Goal: Task Accomplishment & Management: Use online tool/utility

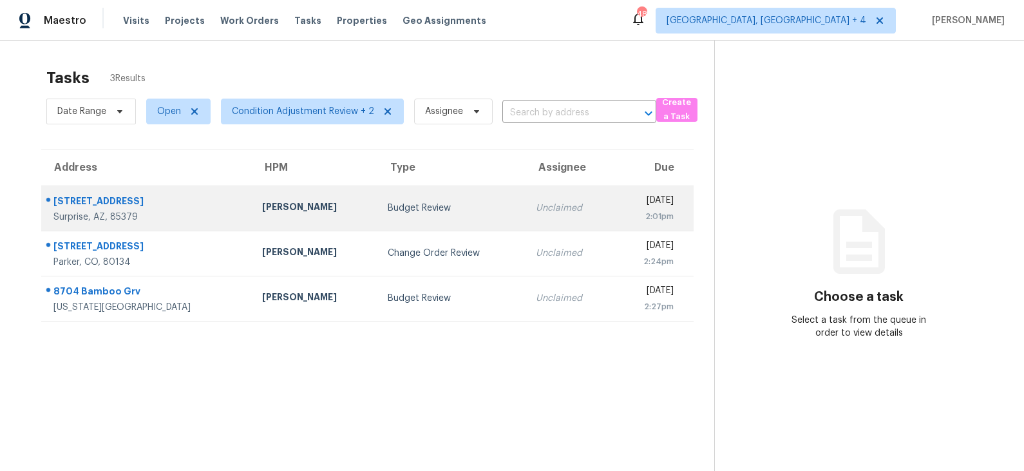
click at [377, 216] on td "Budget Review" at bounding box center [451, 207] width 148 height 45
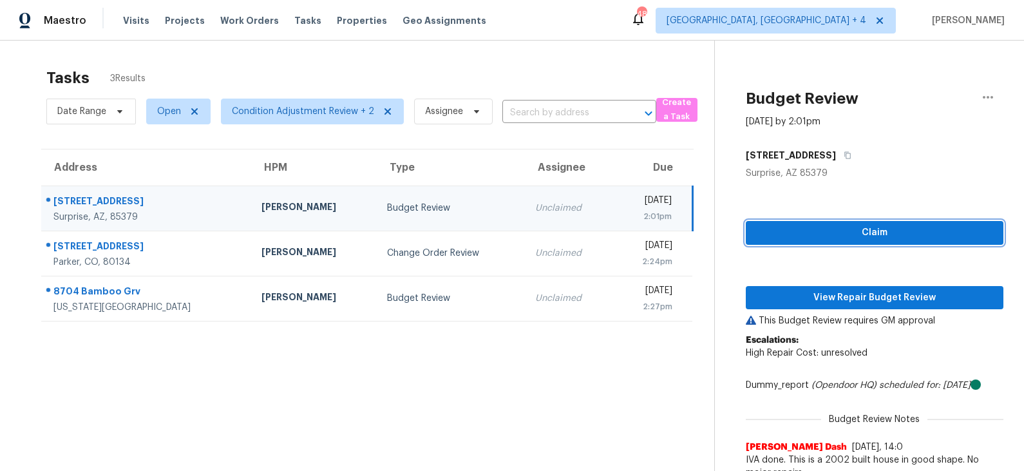
click at [840, 238] on span "Claim" at bounding box center [874, 233] width 237 height 16
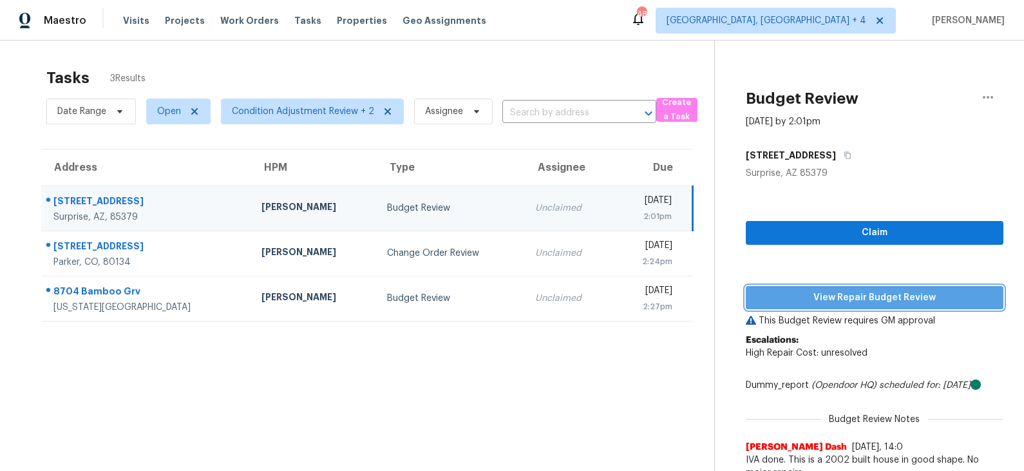
click at [829, 300] on span "View Repair Budget Review" at bounding box center [874, 298] width 237 height 16
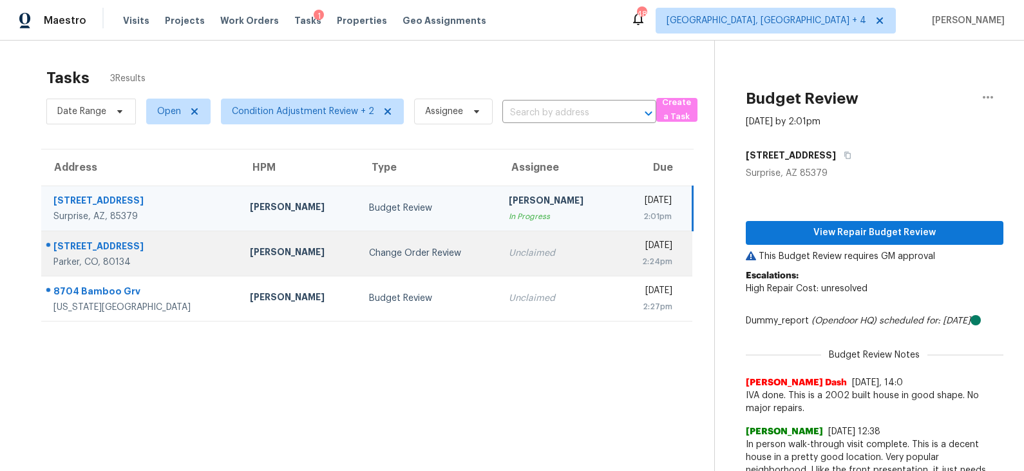
click at [404, 247] on div "Change Order Review" at bounding box center [429, 253] width 120 height 13
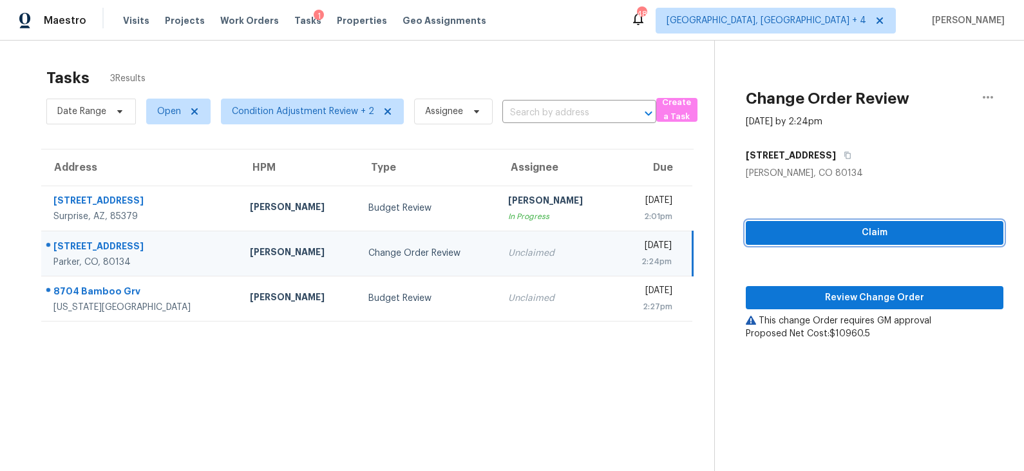
click at [811, 231] on span "Claim" at bounding box center [874, 233] width 237 height 16
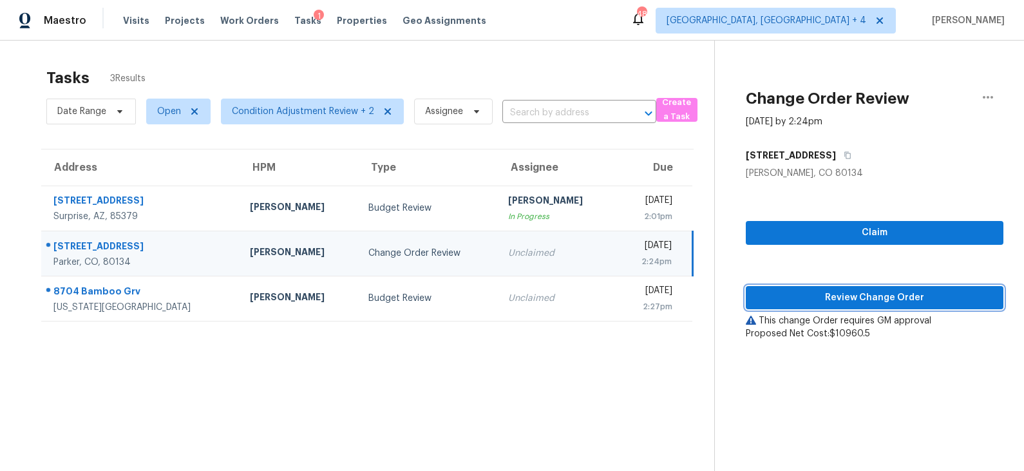
click at [817, 296] on span "Review Change Order" at bounding box center [874, 298] width 237 height 16
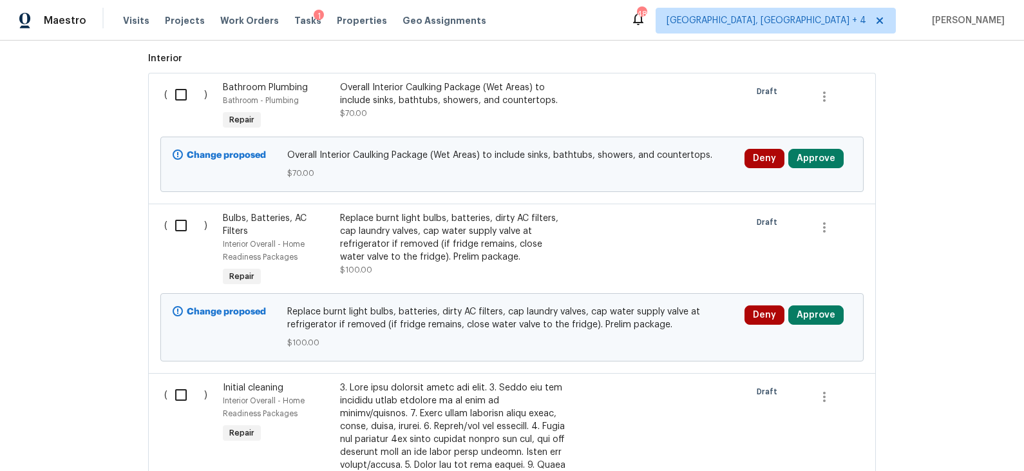
scroll to position [370, 0]
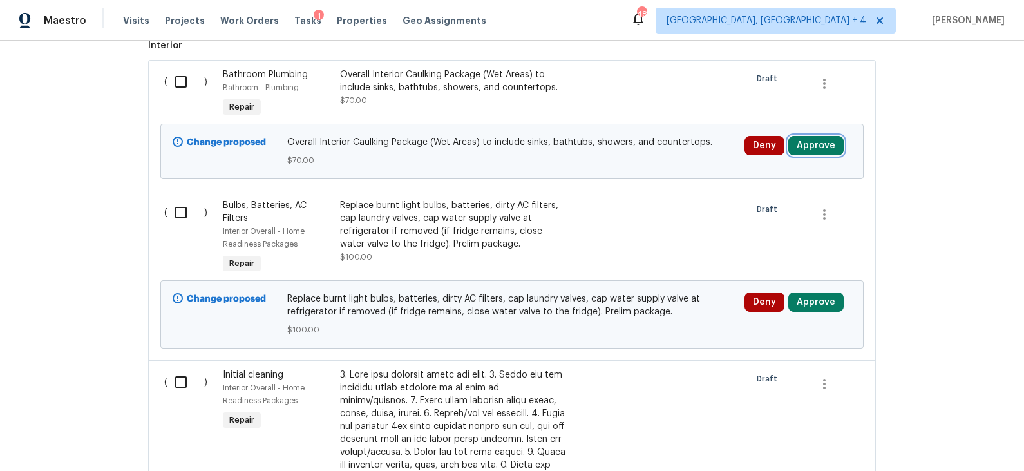
click at [805, 142] on button "Approve" at bounding box center [815, 145] width 55 height 19
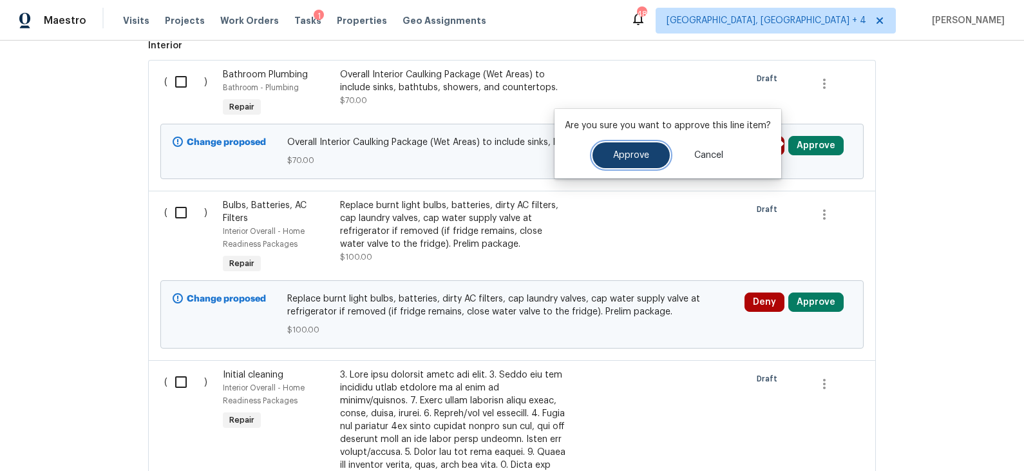
click at [629, 162] on button "Approve" at bounding box center [630, 155] width 77 height 26
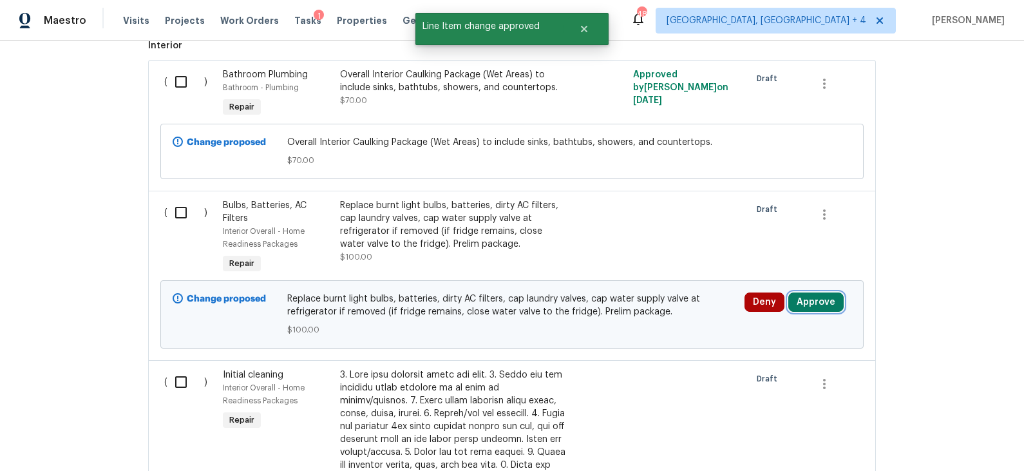
click at [813, 296] on button "Approve" at bounding box center [815, 301] width 55 height 19
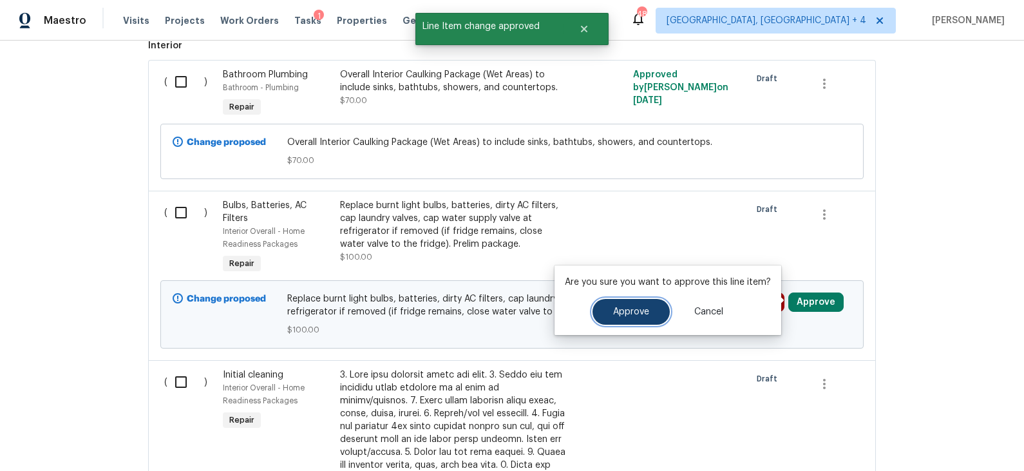
click at [654, 314] on button "Approve" at bounding box center [630, 312] width 77 height 26
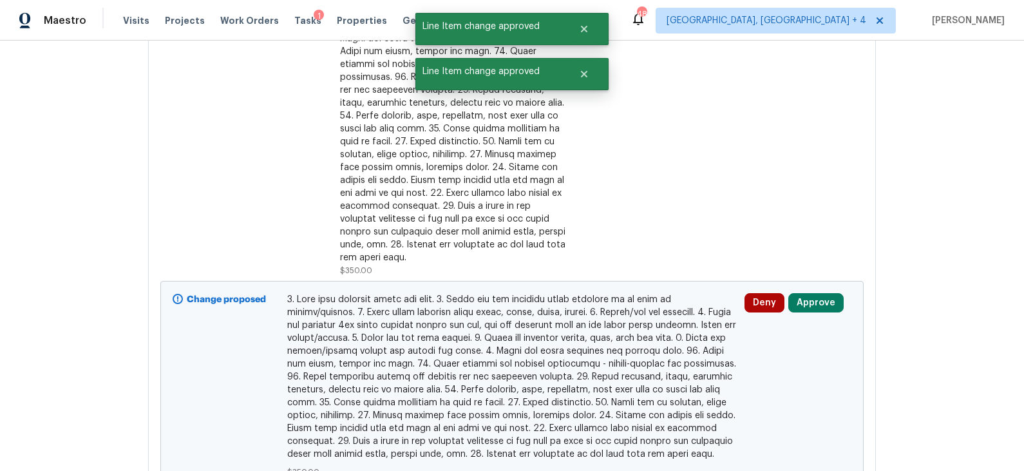
scroll to position [836, 0]
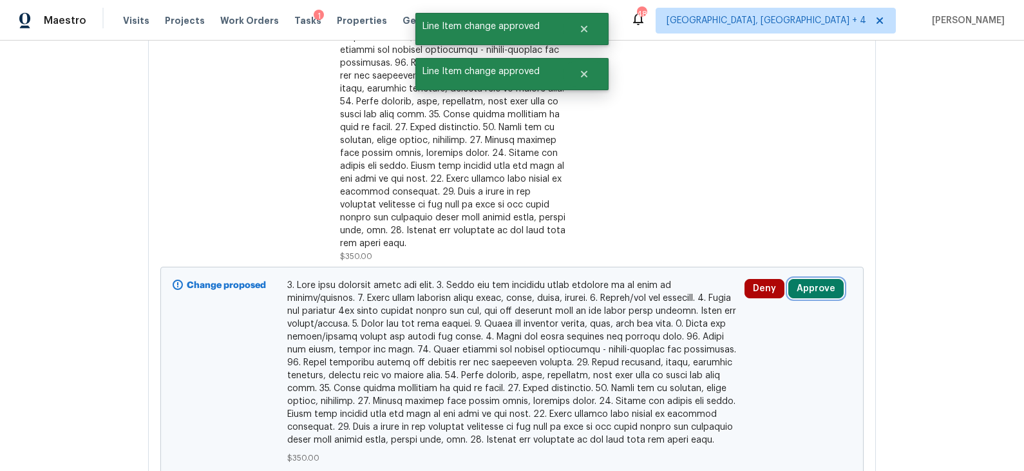
click at [802, 279] on button "Approve" at bounding box center [815, 288] width 55 height 19
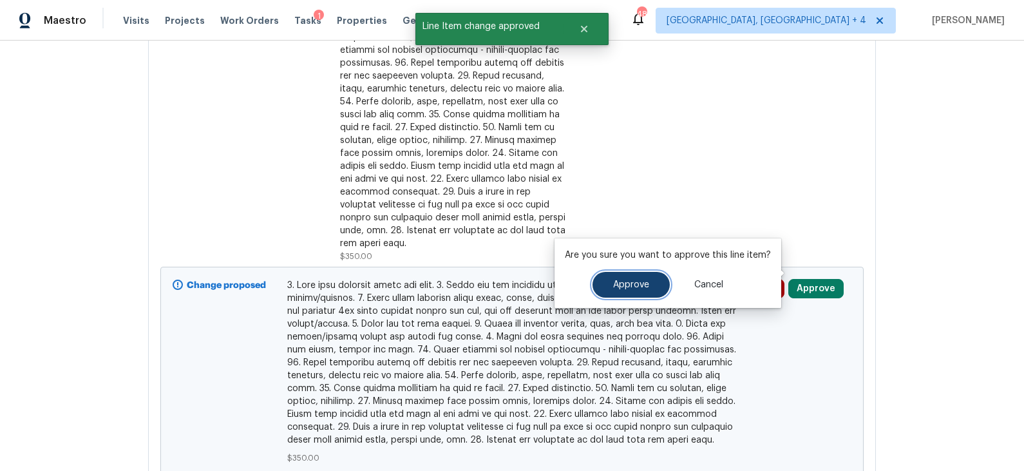
click at [646, 281] on button "Approve" at bounding box center [630, 285] width 77 height 26
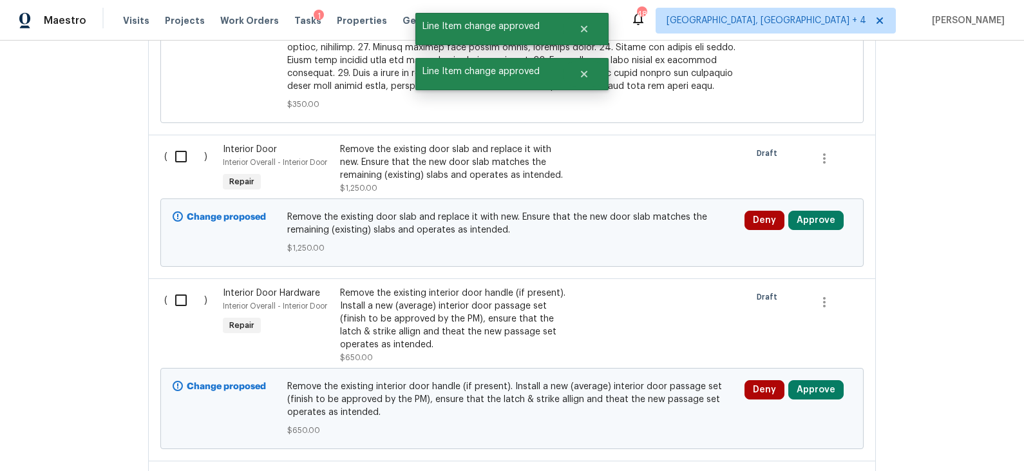
scroll to position [1195, 0]
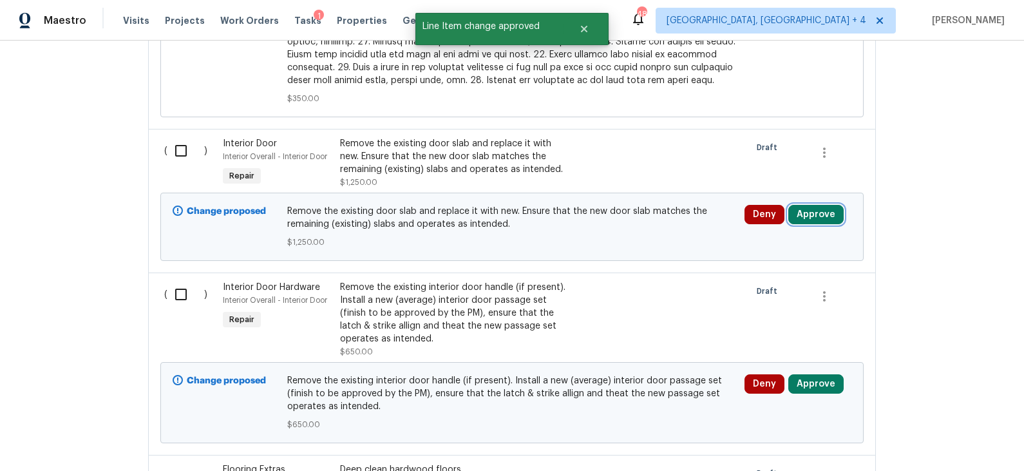
click at [807, 205] on button "Approve" at bounding box center [815, 214] width 55 height 19
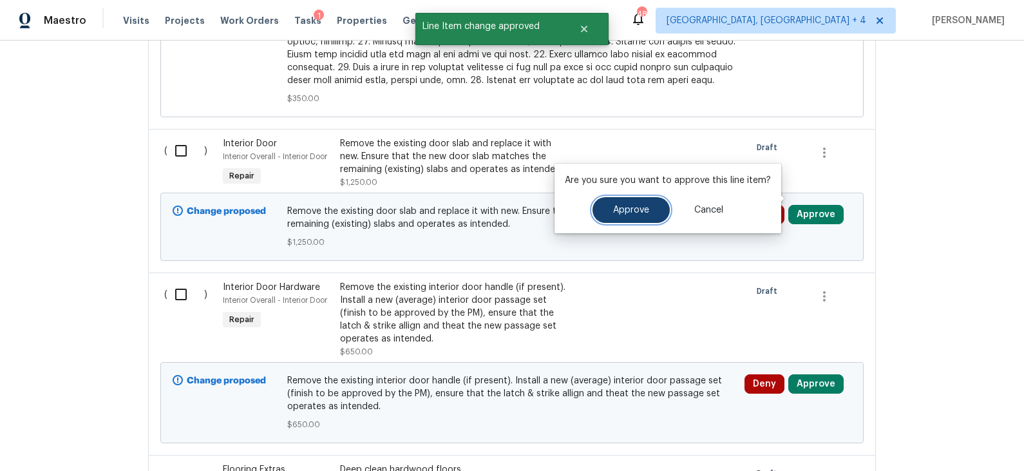
click at [648, 211] on button "Approve" at bounding box center [630, 210] width 77 height 26
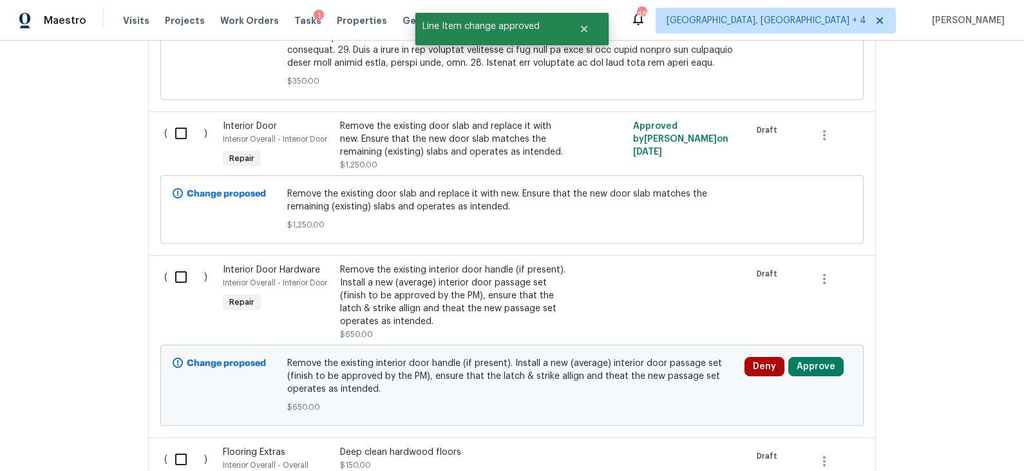
scroll to position [1211, 0]
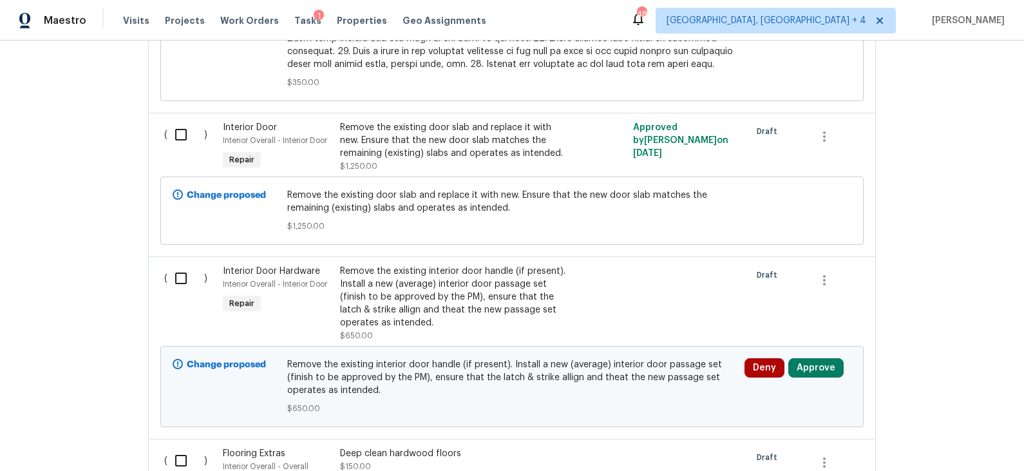
click at [487, 122] on div "Remove the existing door slab and replace it with new. Ensure that the new door…" at bounding box center [453, 140] width 227 height 39
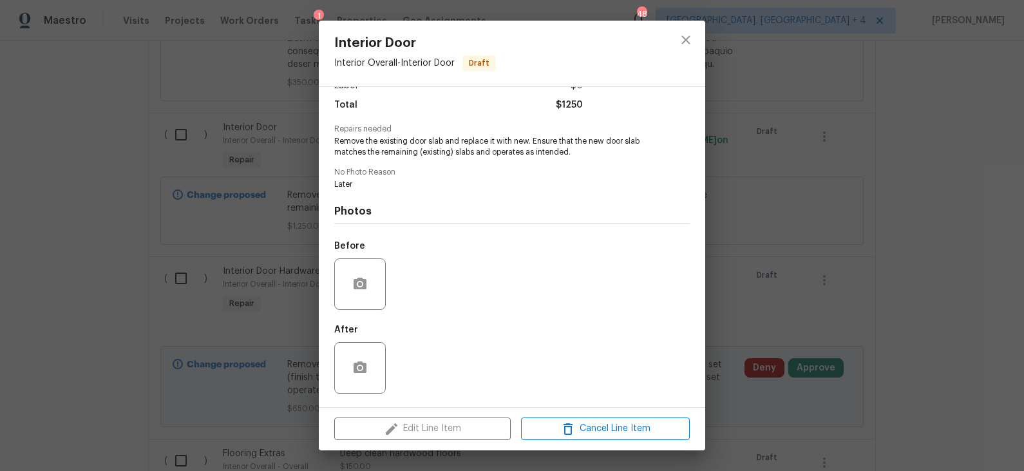
scroll to position [0, 0]
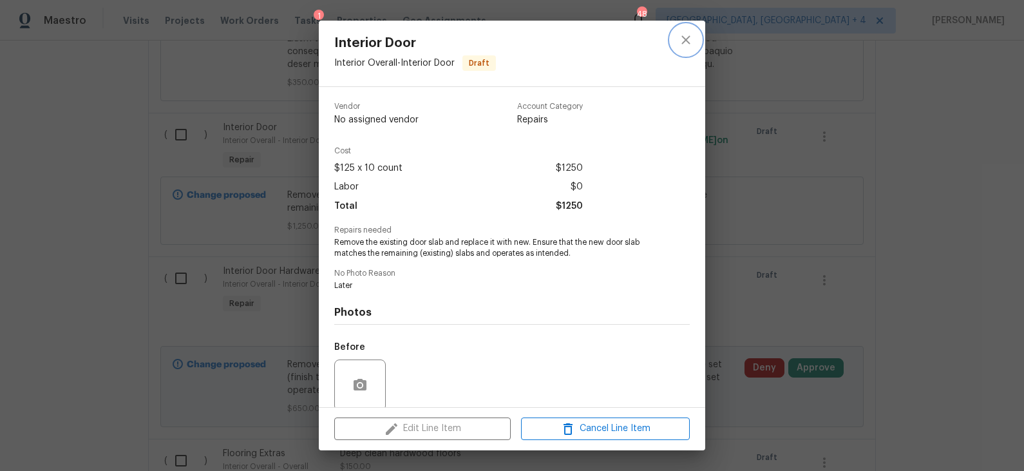
click at [681, 46] on icon "close" at bounding box center [685, 39] width 15 height 15
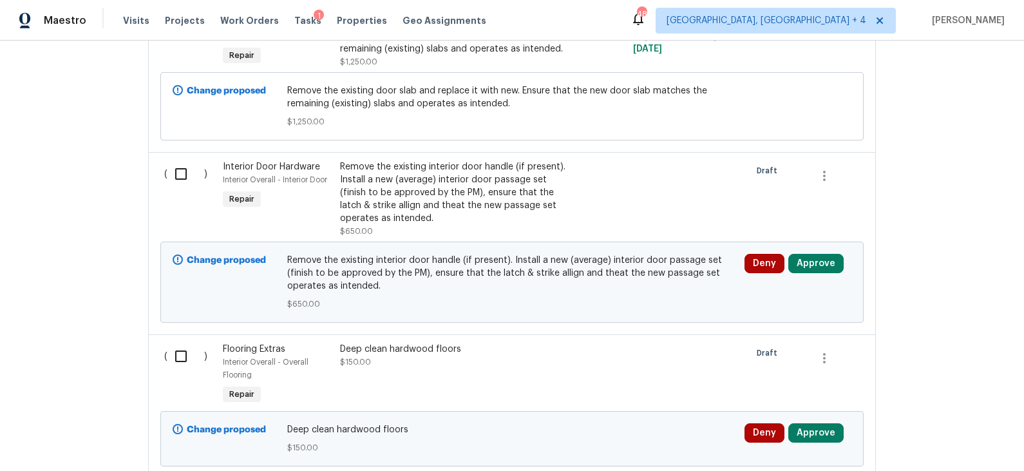
scroll to position [1317, 0]
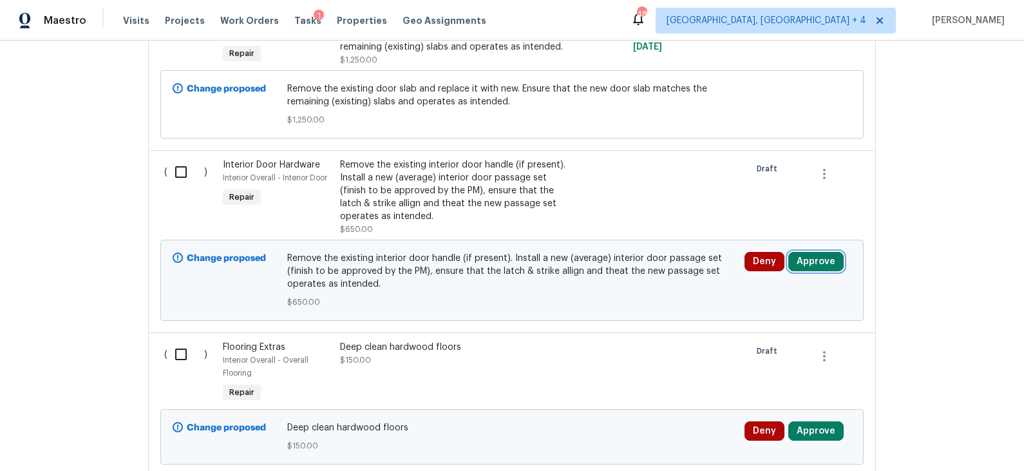
click at [816, 252] on button "Approve" at bounding box center [815, 261] width 55 height 19
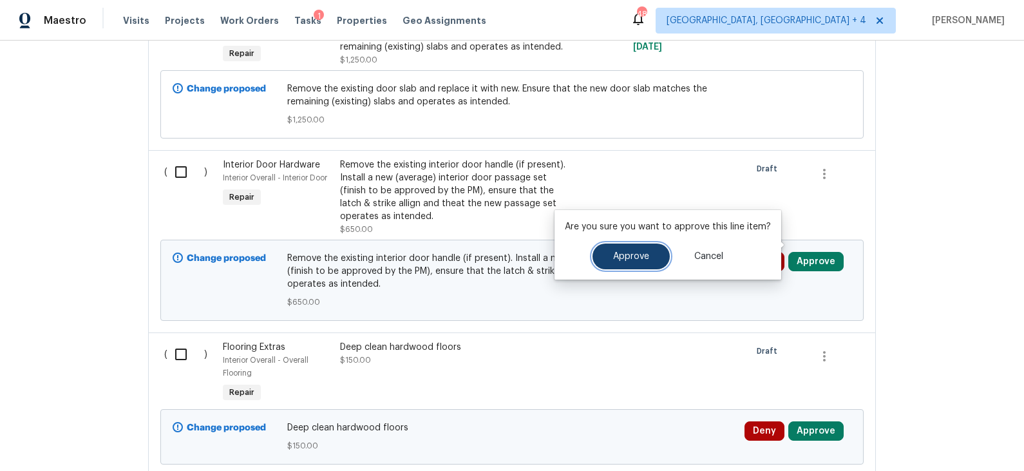
click at [644, 261] on span "Approve" at bounding box center [631, 257] width 36 height 10
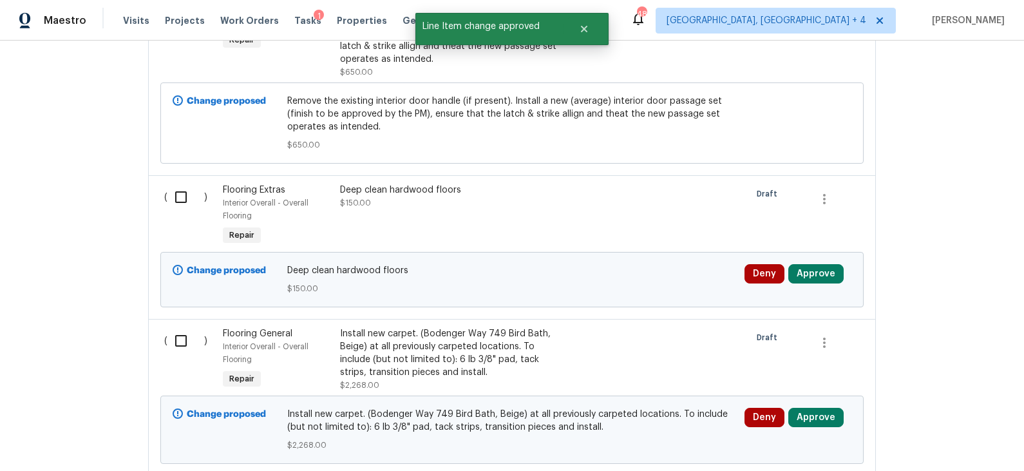
scroll to position [1477, 0]
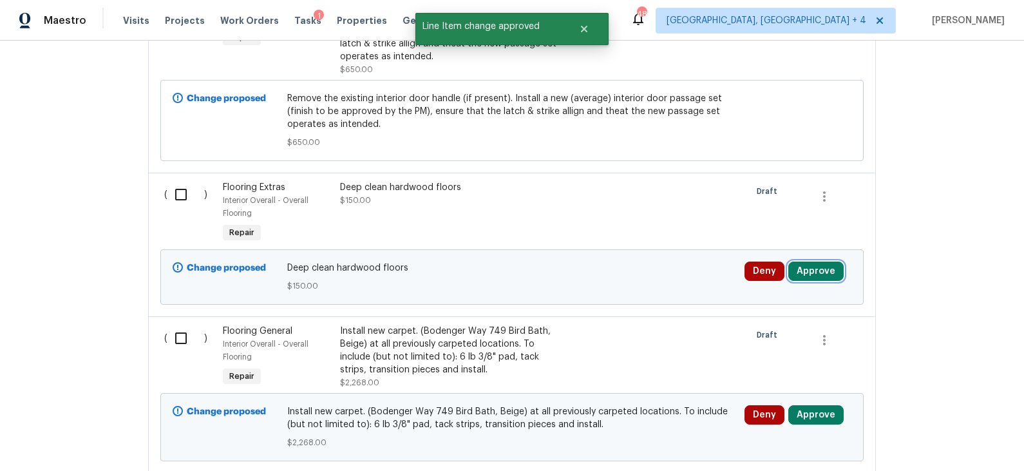
click at [810, 261] on button "Approve" at bounding box center [815, 270] width 55 height 19
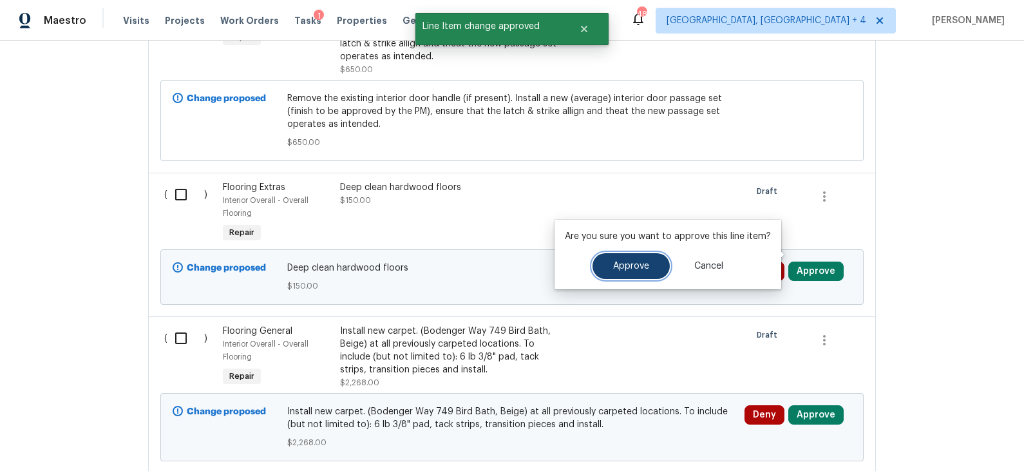
click at [634, 263] on span "Approve" at bounding box center [631, 266] width 36 height 10
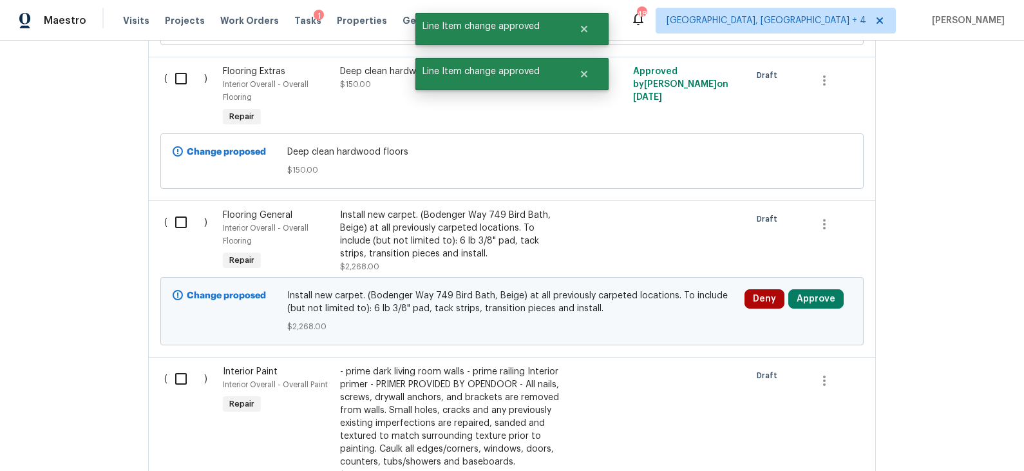
scroll to position [1597, 0]
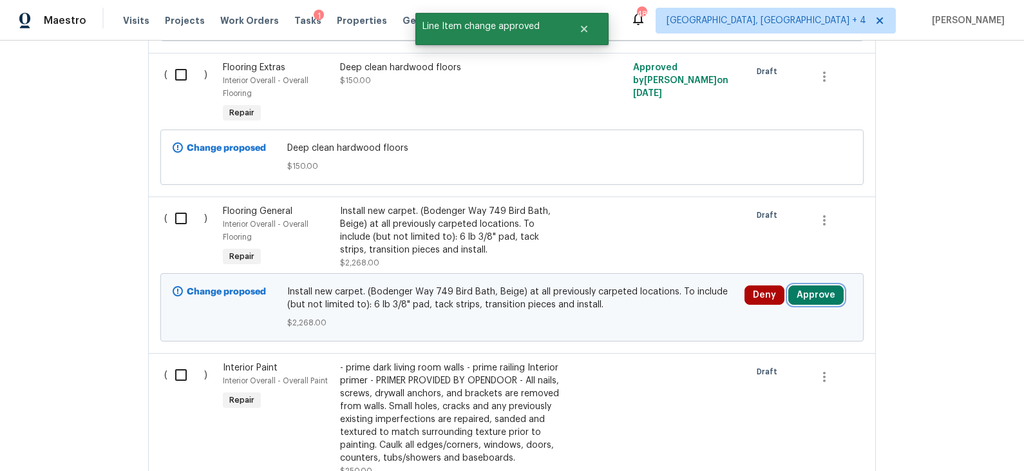
click at [811, 285] on button "Approve" at bounding box center [815, 294] width 55 height 19
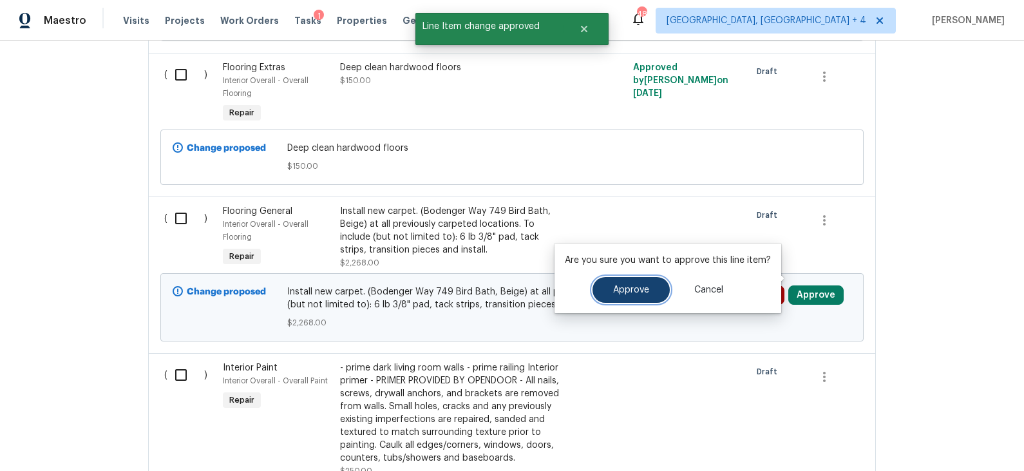
click at [645, 285] on span "Approve" at bounding box center [631, 290] width 36 height 10
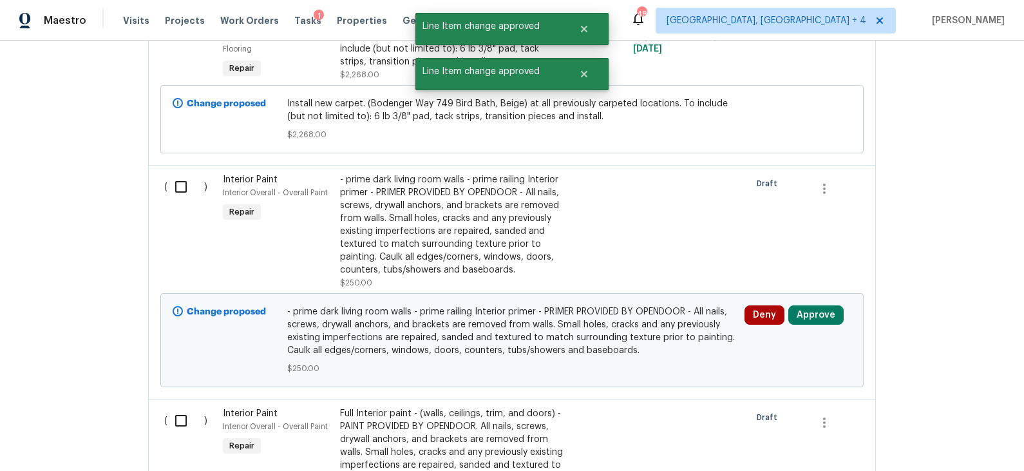
scroll to position [1791, 0]
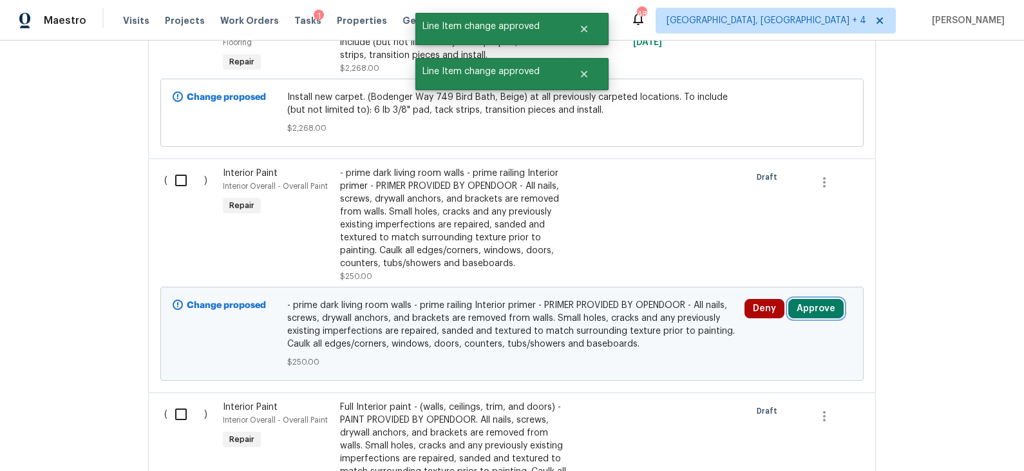
click at [798, 299] on button "Approve" at bounding box center [815, 308] width 55 height 19
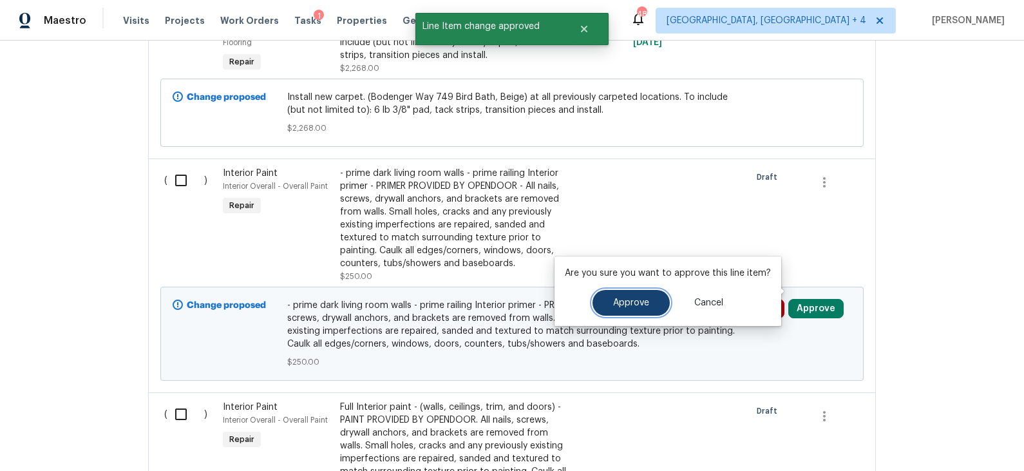
click at [652, 304] on button "Approve" at bounding box center [630, 303] width 77 height 26
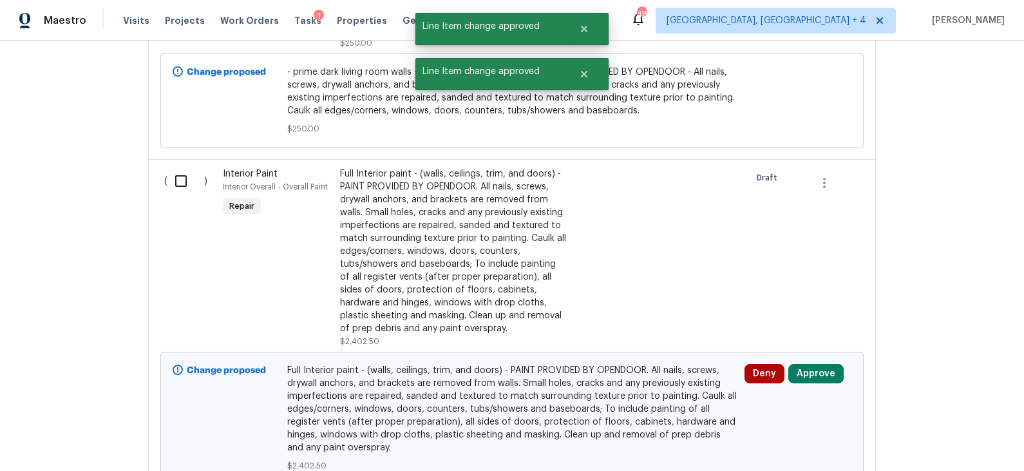
scroll to position [2029, 0]
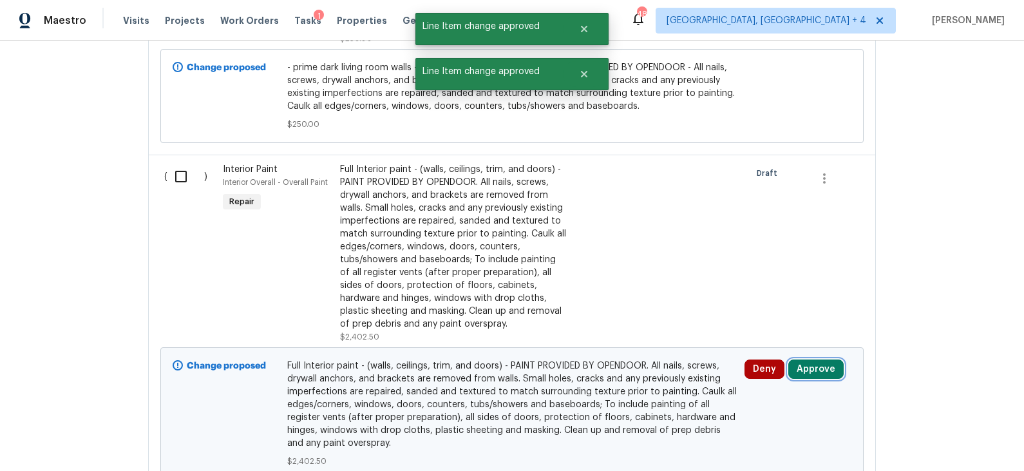
click at [818, 359] on button "Approve" at bounding box center [815, 368] width 55 height 19
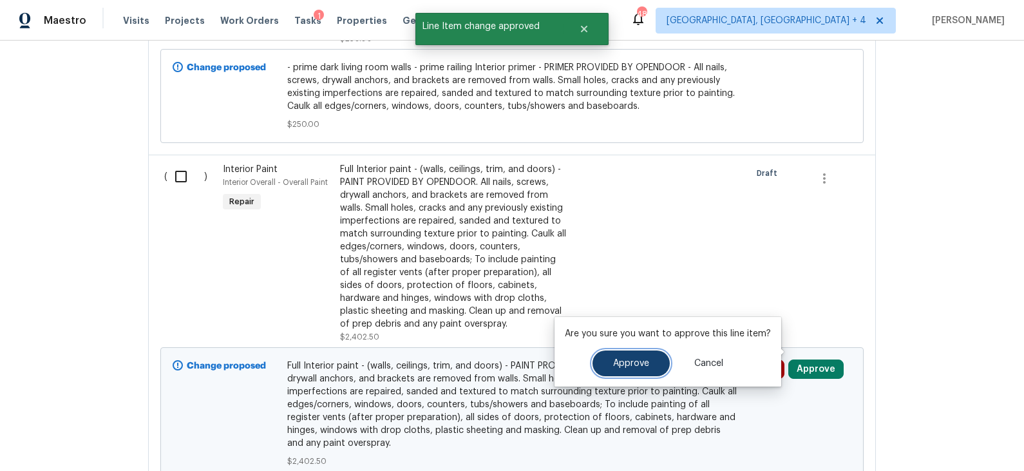
click at [627, 368] on button "Approve" at bounding box center [630, 363] width 77 height 26
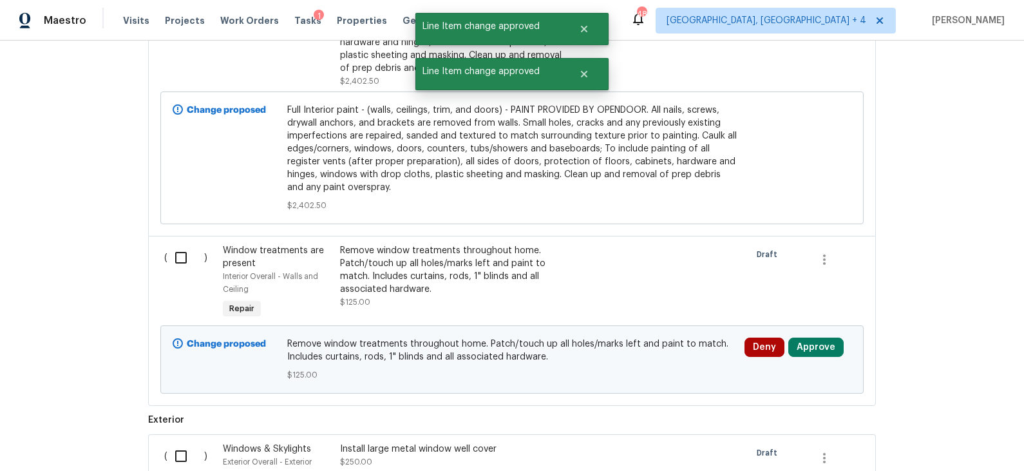
scroll to position [2287, 0]
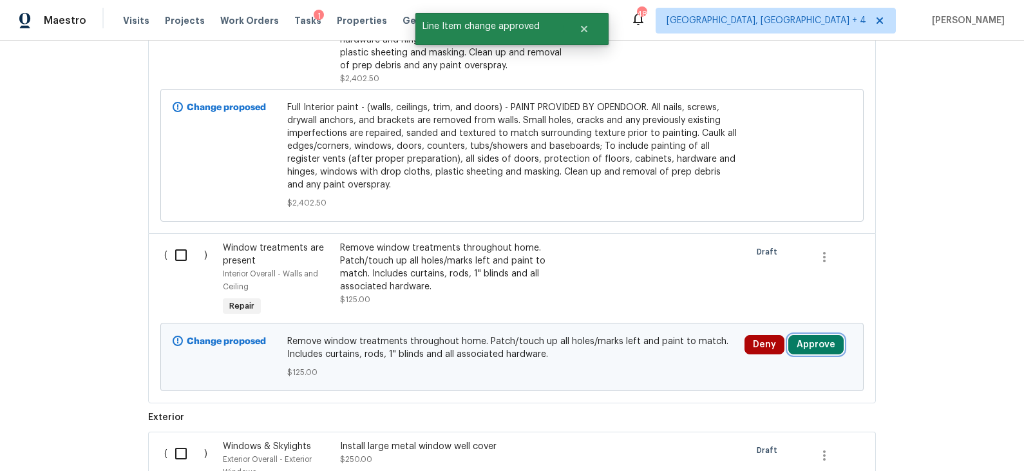
click at [813, 335] on button "Approve" at bounding box center [815, 344] width 55 height 19
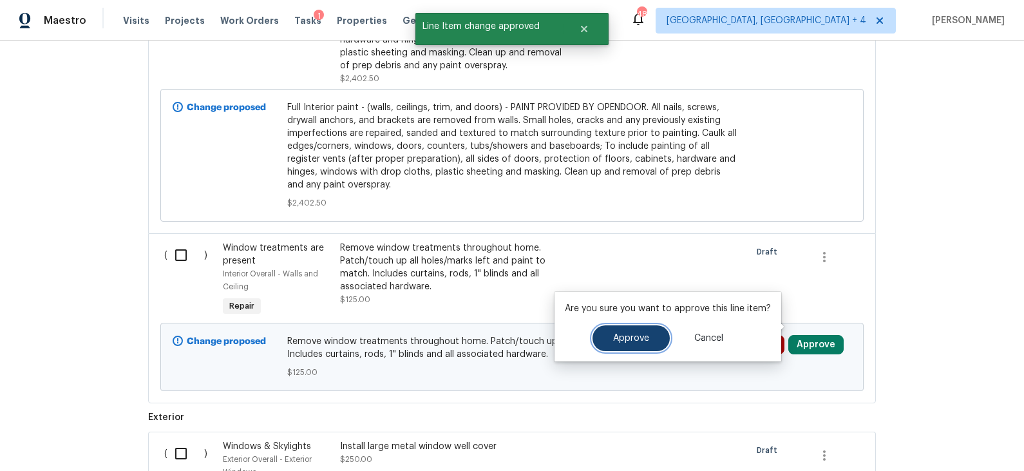
click at [637, 336] on span "Approve" at bounding box center [631, 339] width 36 height 10
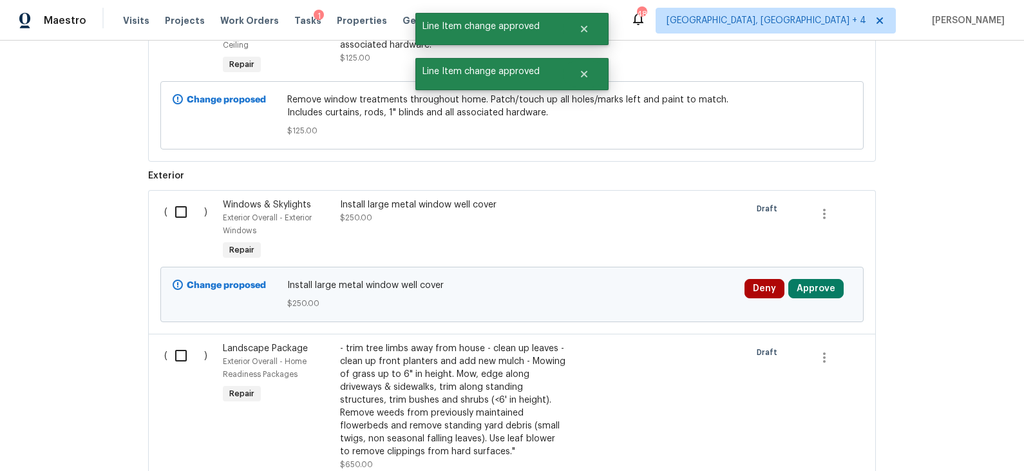
scroll to position [2532, 0]
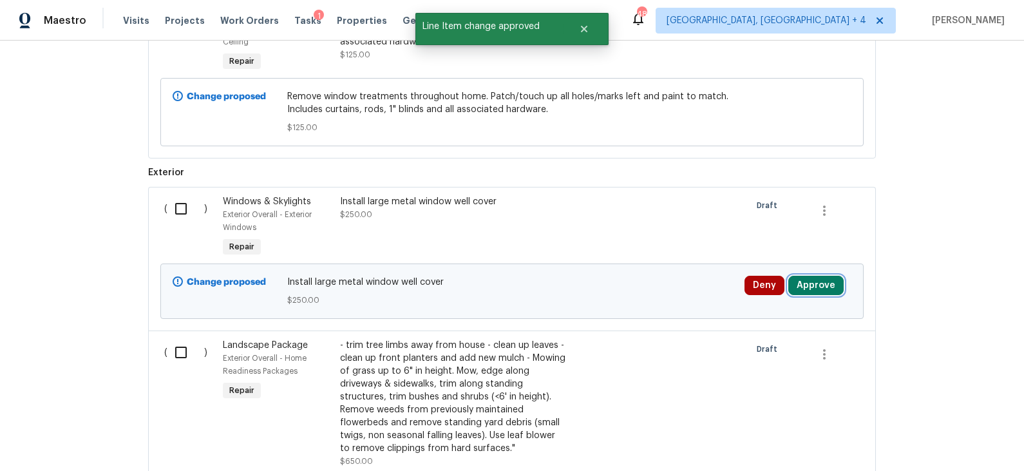
click at [815, 276] on button "Approve" at bounding box center [815, 285] width 55 height 19
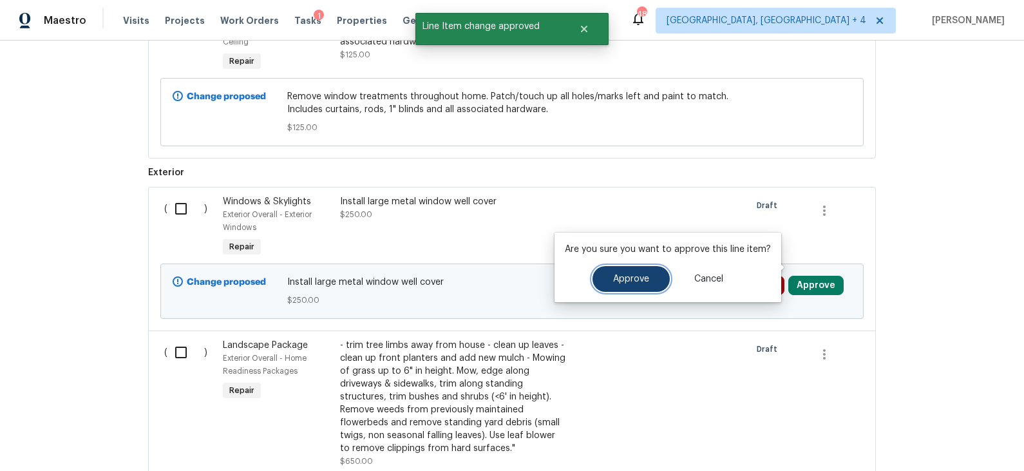
click at [626, 279] on span "Approve" at bounding box center [631, 279] width 36 height 10
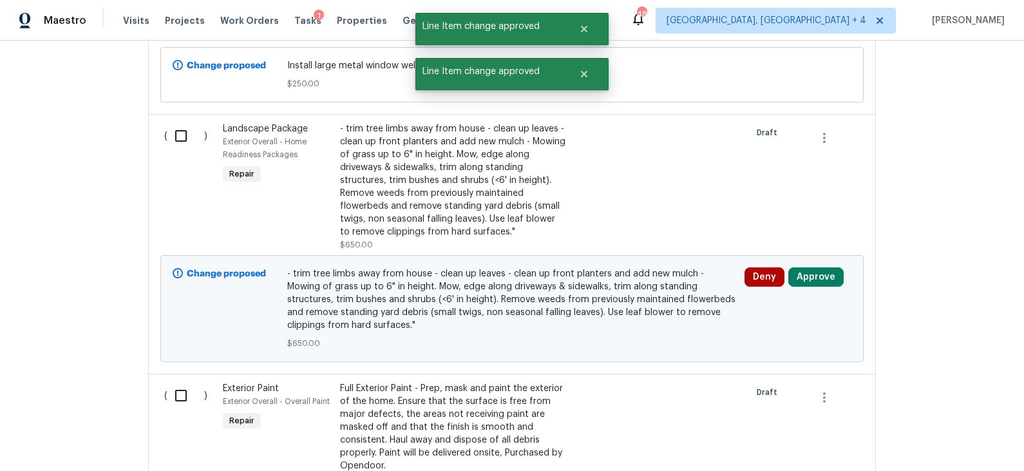
scroll to position [2752, 0]
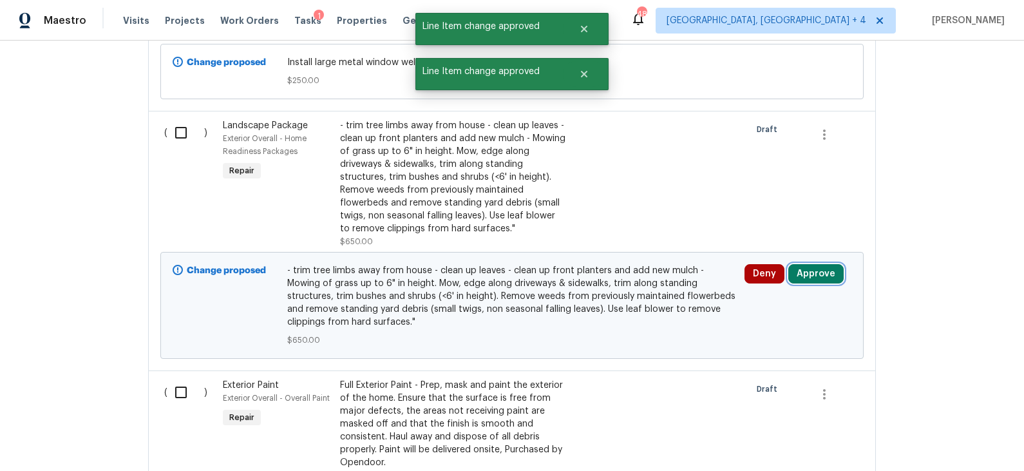
click at [815, 264] on button "Approve" at bounding box center [815, 273] width 55 height 19
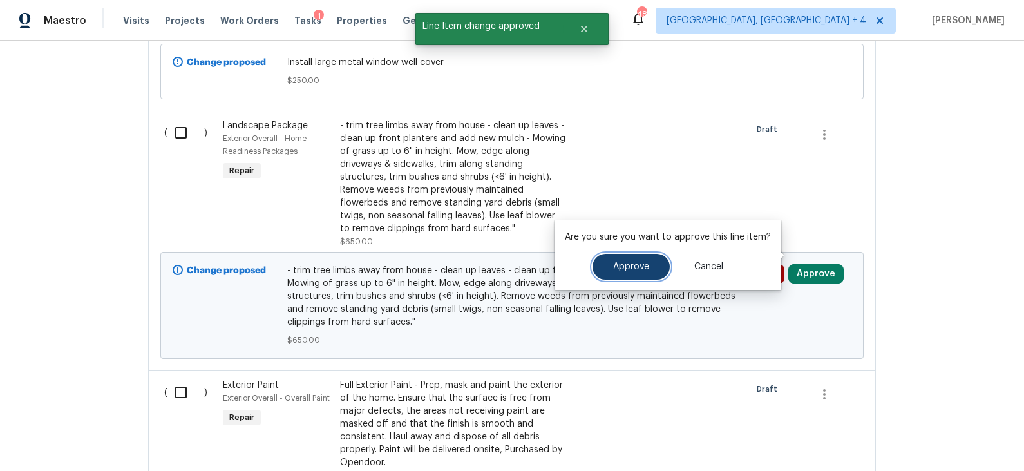
click at [648, 265] on button "Approve" at bounding box center [630, 267] width 77 height 26
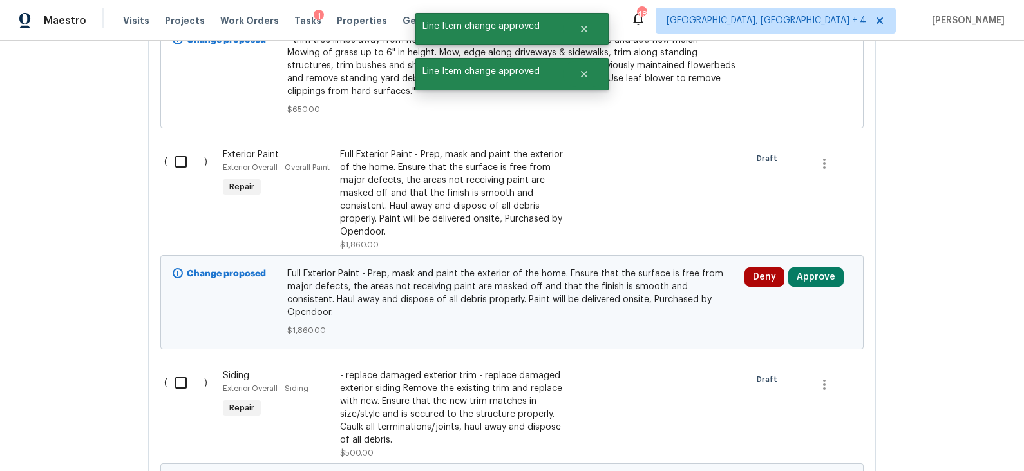
scroll to position [2988, 0]
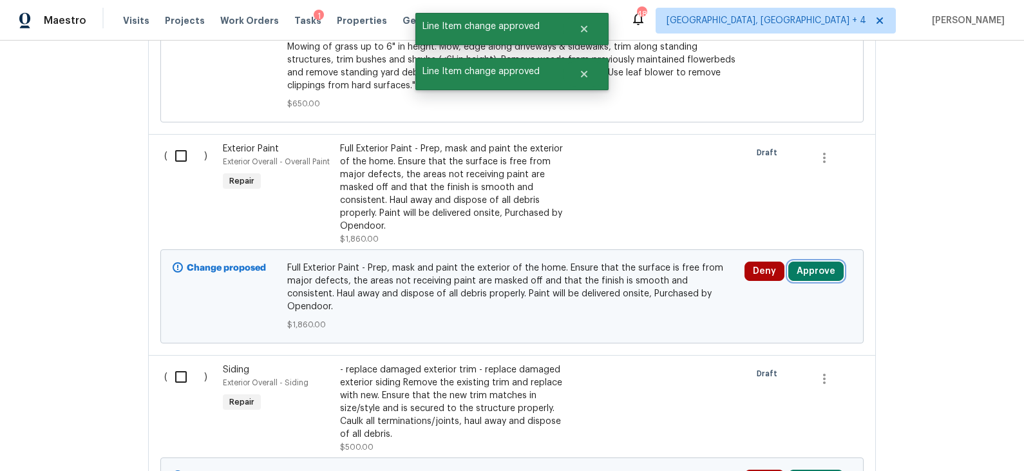
click at [813, 261] on button "Approve" at bounding box center [815, 270] width 55 height 19
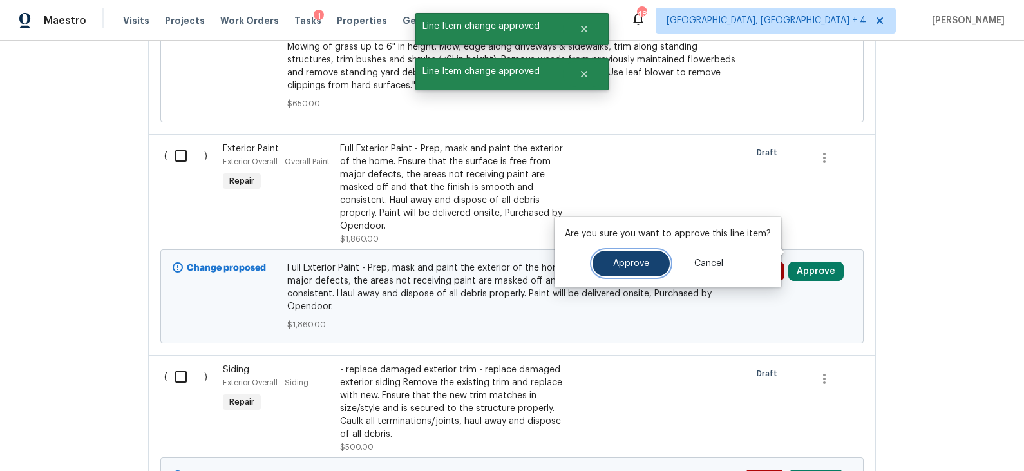
click at [648, 267] on button "Approve" at bounding box center [630, 263] width 77 height 26
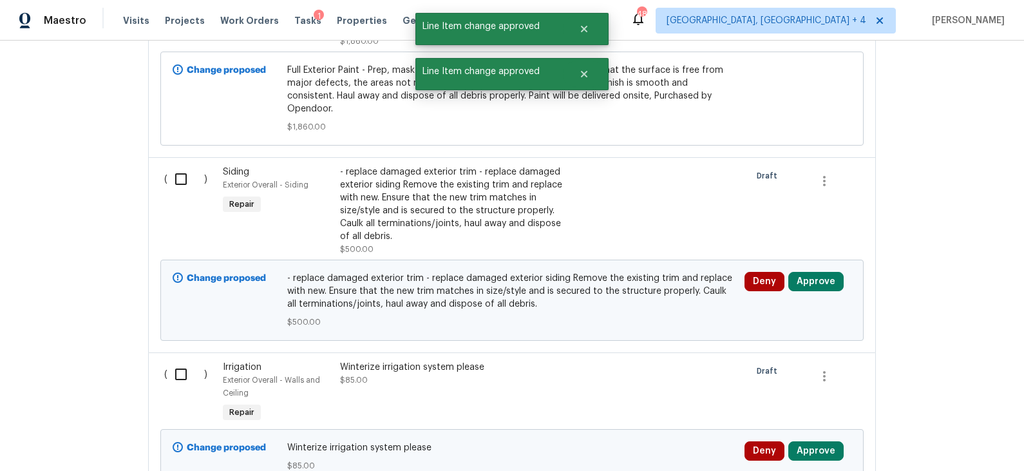
scroll to position [3191, 0]
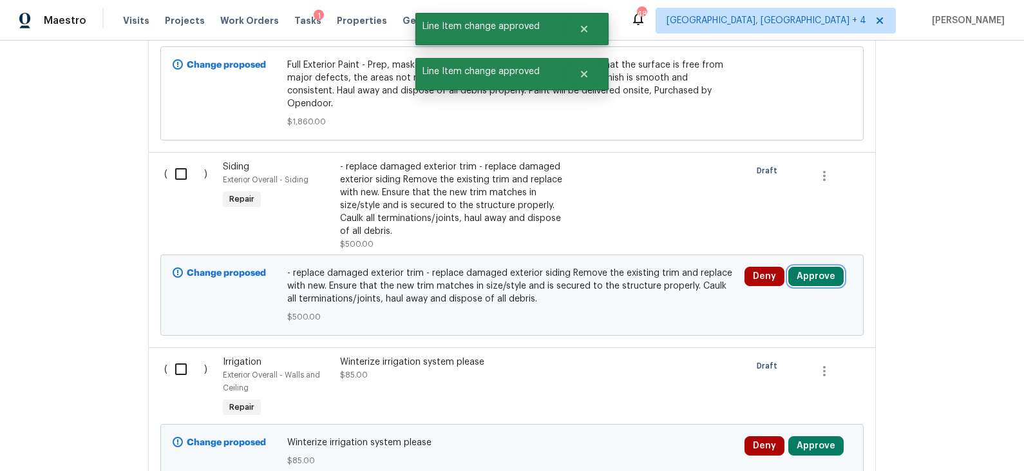
click at [829, 267] on button "Approve" at bounding box center [815, 276] width 55 height 19
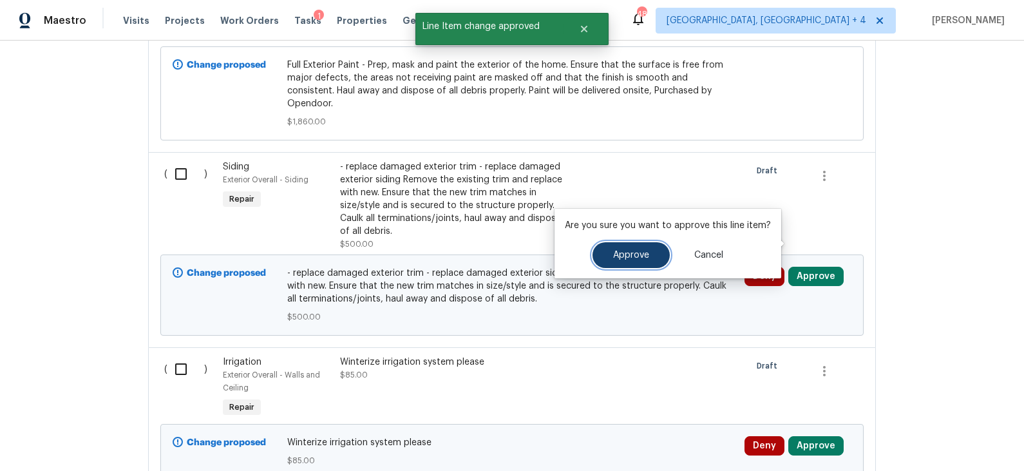
click at [645, 252] on span "Approve" at bounding box center [631, 255] width 36 height 10
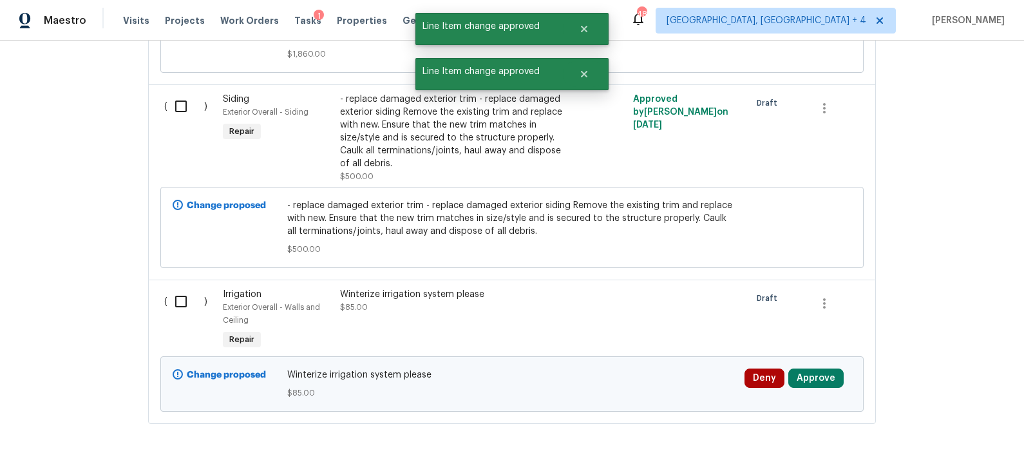
scroll to position [3265, 0]
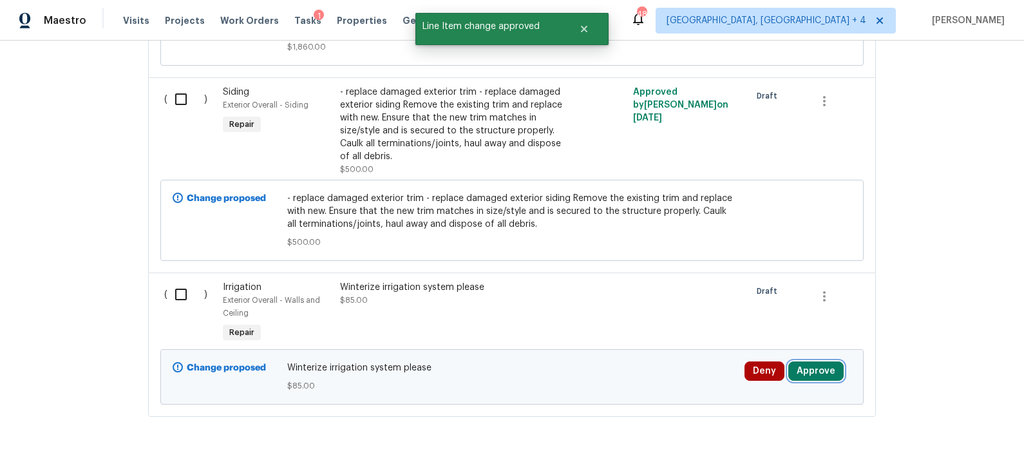
click at [815, 361] on button "Approve" at bounding box center [815, 370] width 55 height 19
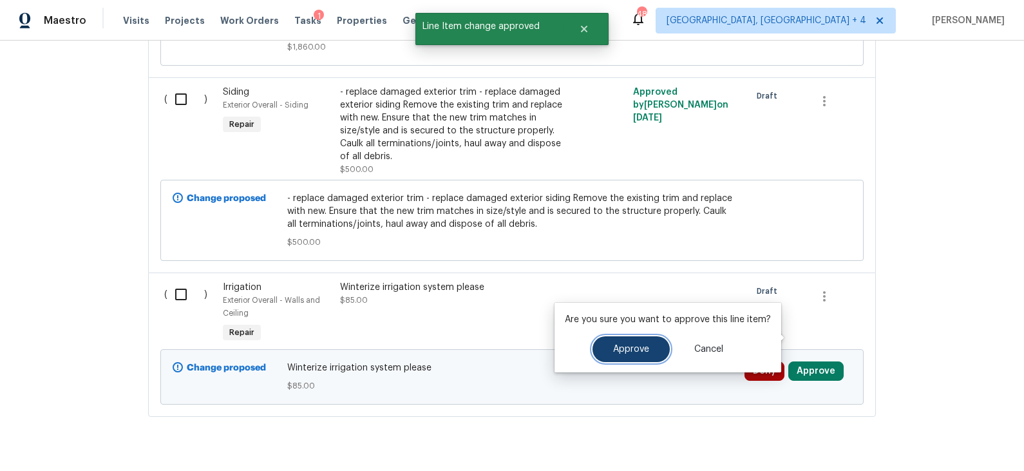
click at [639, 355] on button "Approve" at bounding box center [630, 349] width 77 height 26
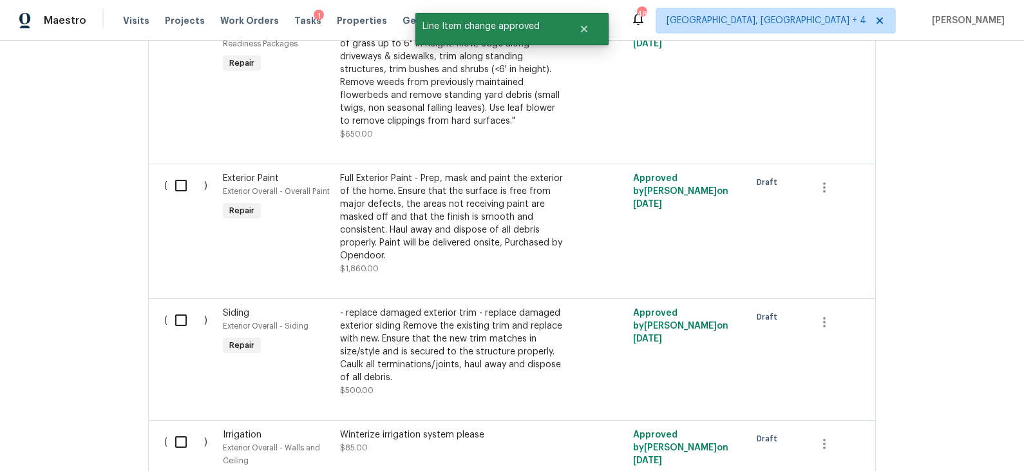
scroll to position [1977, 0]
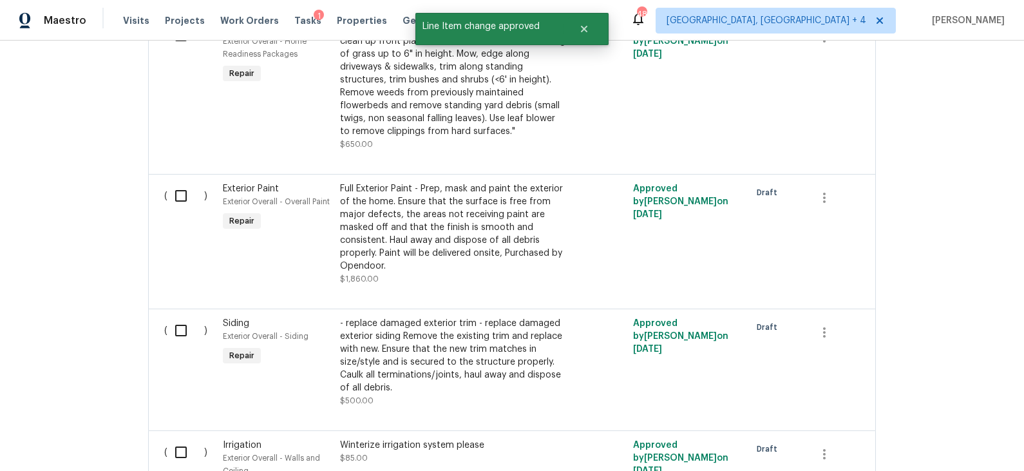
click at [467, 207] on div "Full Exterior Paint - Prep, mask and paint the exterior of the home. Ensure tha…" at bounding box center [453, 227] width 227 height 90
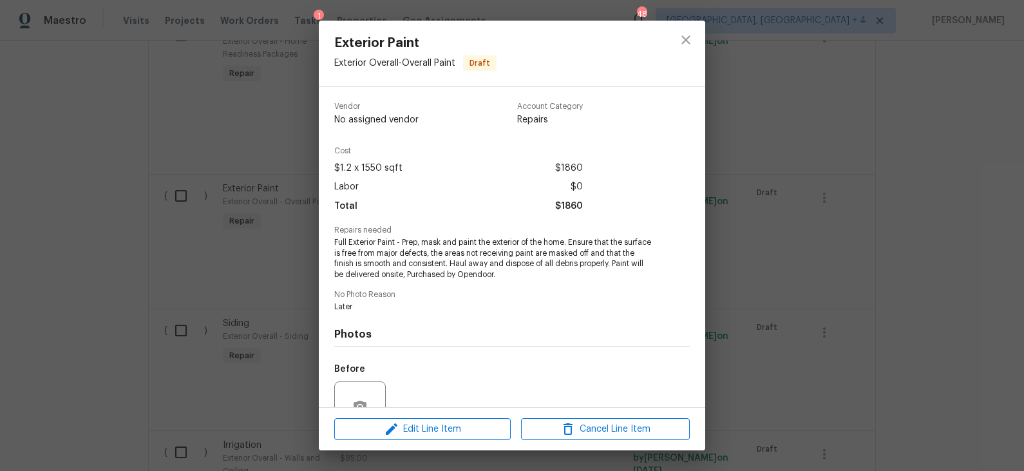
click at [285, 245] on div "Exterior Paint Exterior Overall - Overall Paint Draft Vendor No assigned vendor…" at bounding box center [512, 235] width 1024 height 471
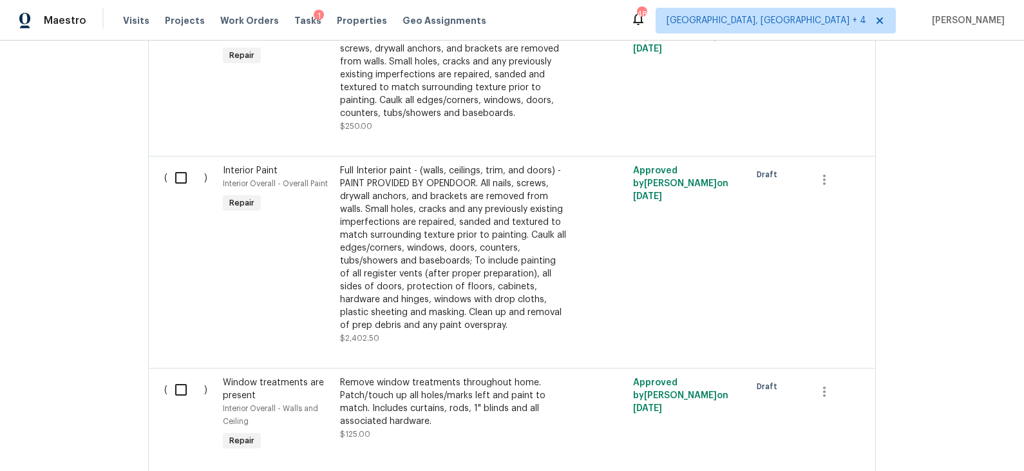
scroll to position [1384, 0]
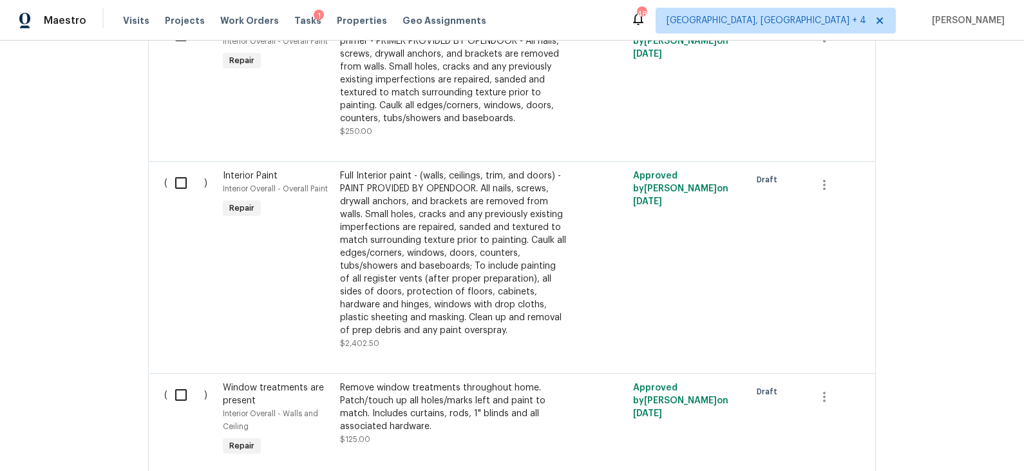
click at [457, 216] on div "Full Interior paint - (walls, ceilings, trim, and doors) - PAINT PROVIDED BY OP…" at bounding box center [453, 252] width 227 height 167
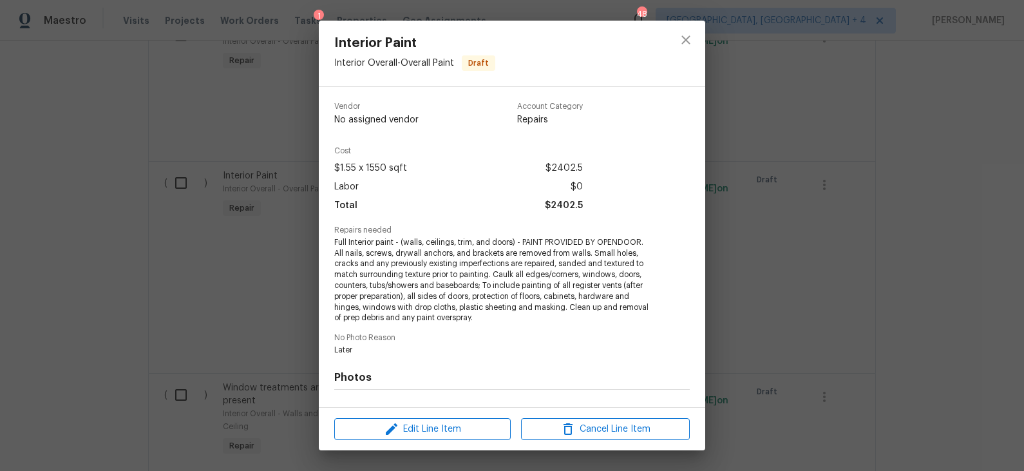
click at [292, 236] on div "Interior Paint Interior Overall - Overall Paint Draft Vendor No assigned vendor…" at bounding box center [512, 235] width 1024 height 471
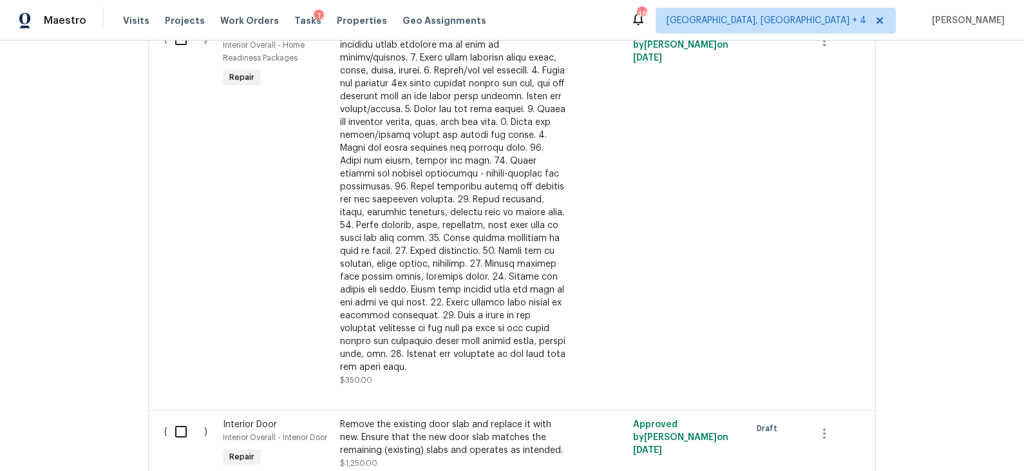
scroll to position [596, 0]
